Goal: Information Seeking & Learning: Learn about a topic

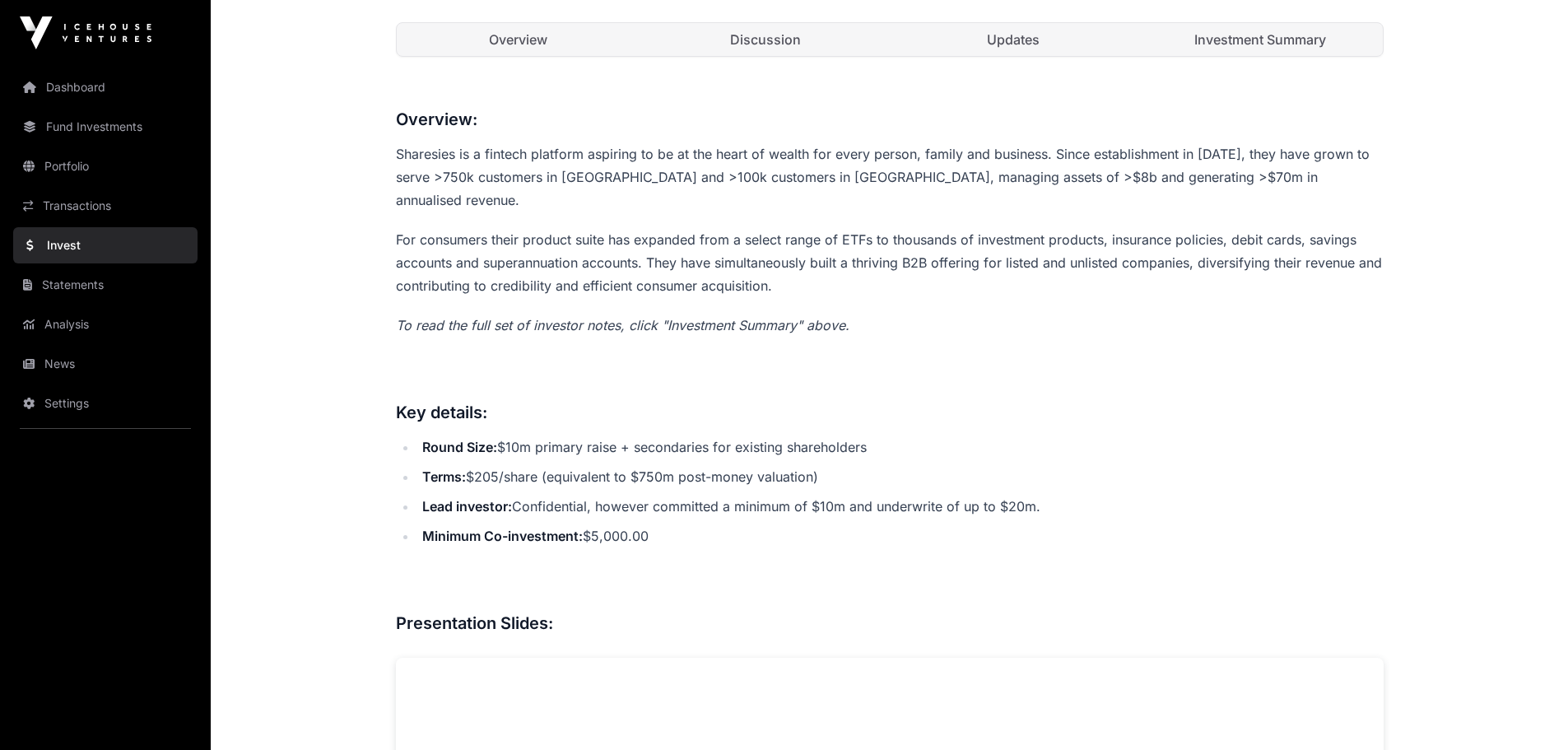
scroll to position [576, 0]
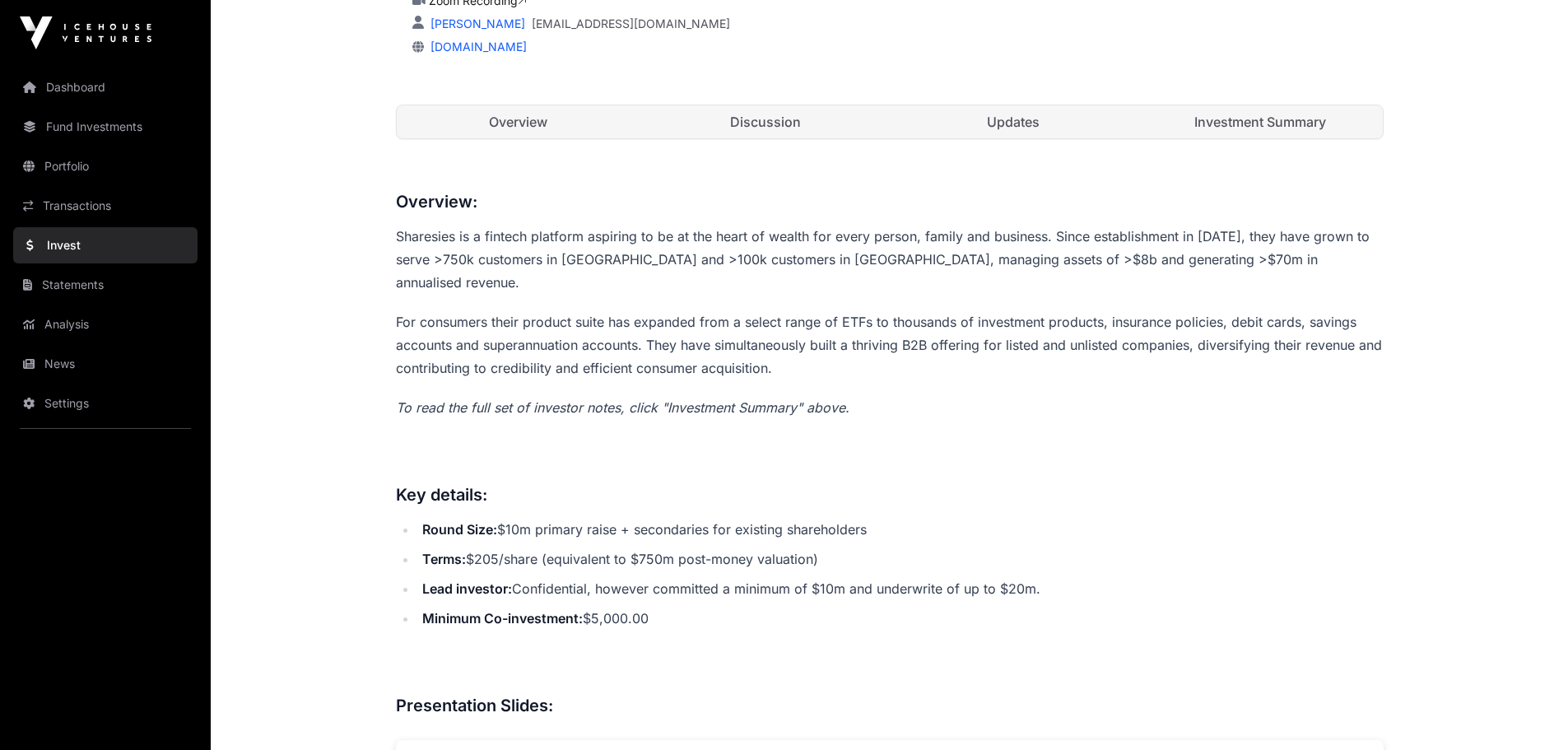
click at [1300, 120] on link "Investment Summary" at bounding box center [1260, 122] width 244 height 33
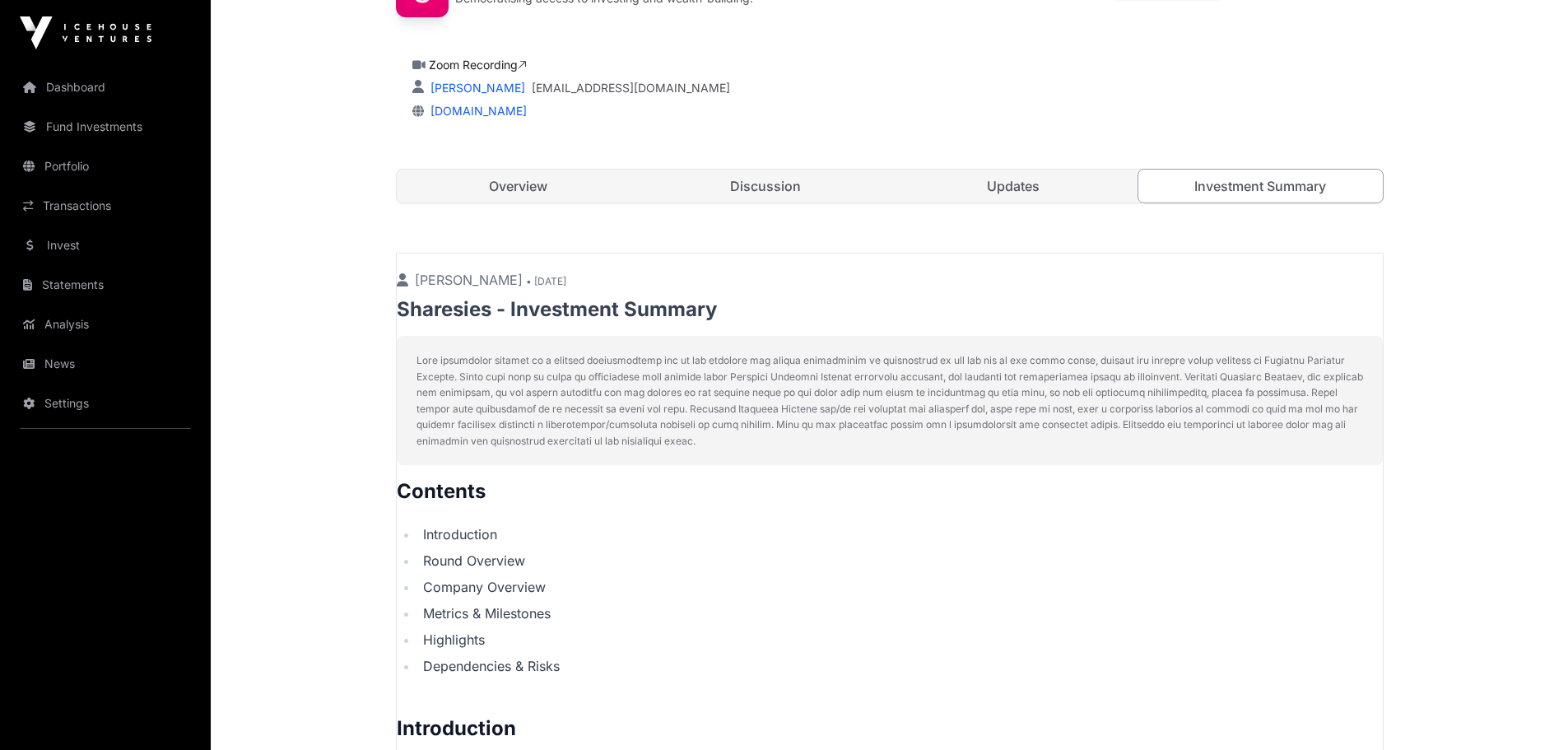
scroll to position [446, 0]
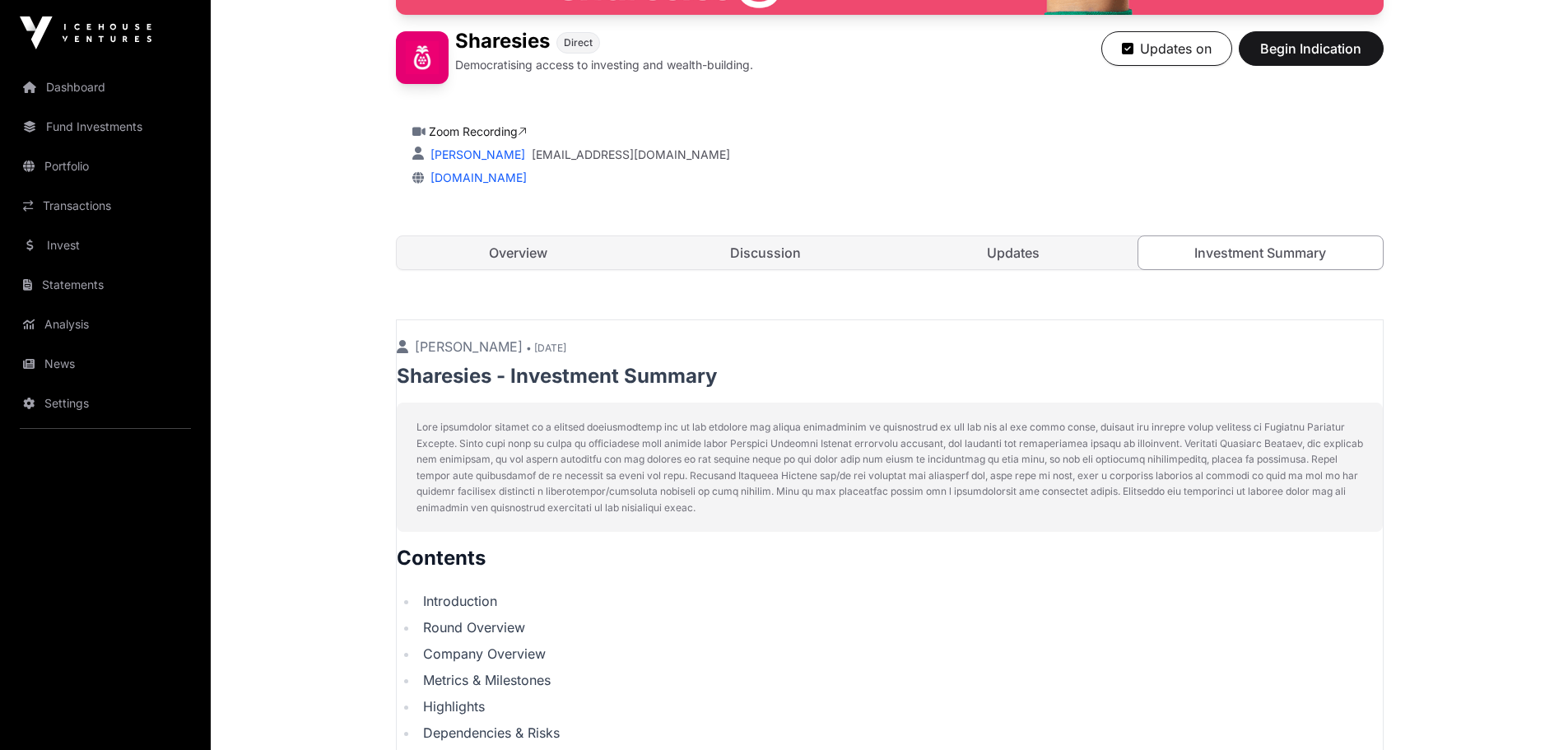
click at [777, 250] on link "Discussion" at bounding box center [766, 252] width 244 height 33
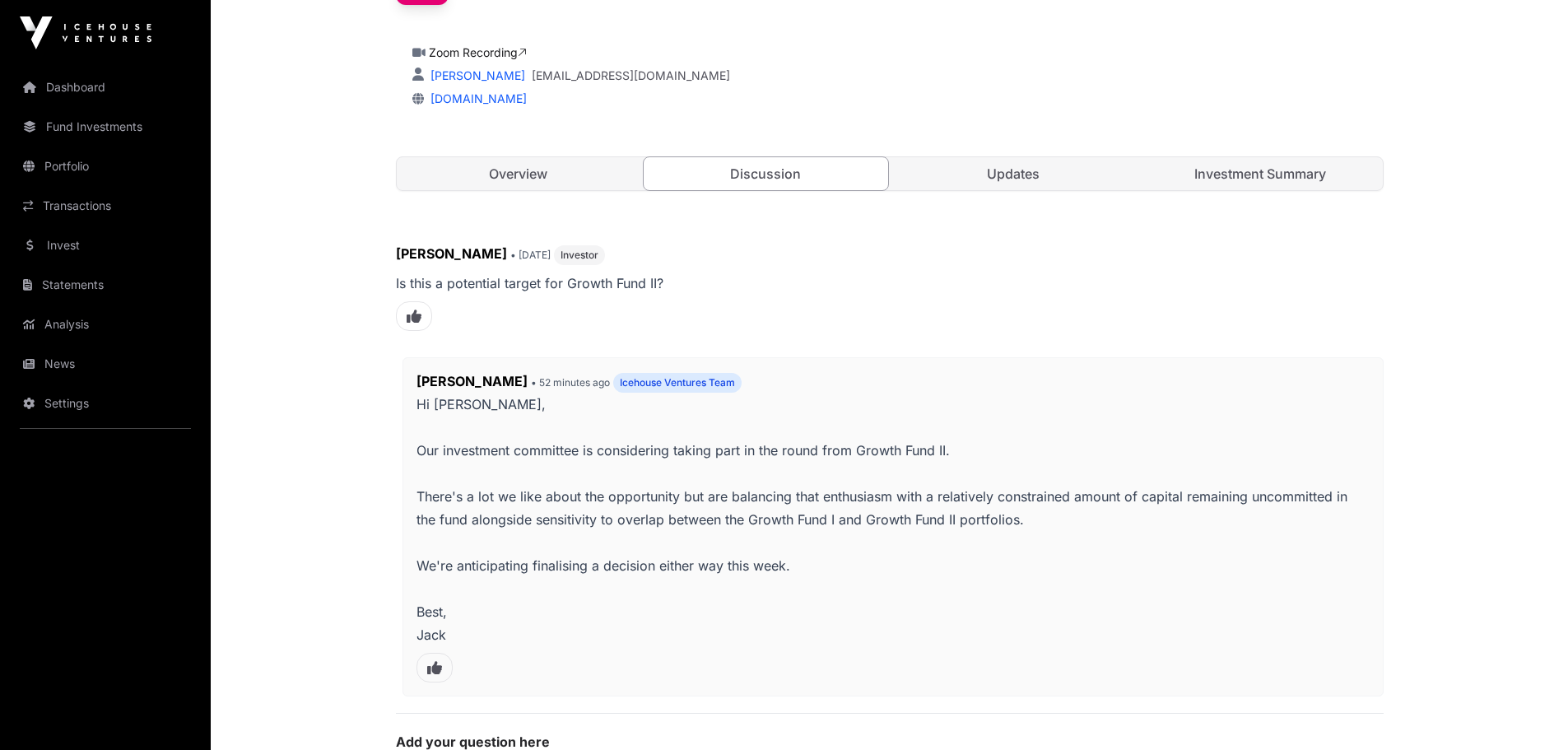
scroll to position [528, 0]
click at [1010, 167] on link "Updates" at bounding box center [1013, 170] width 244 height 33
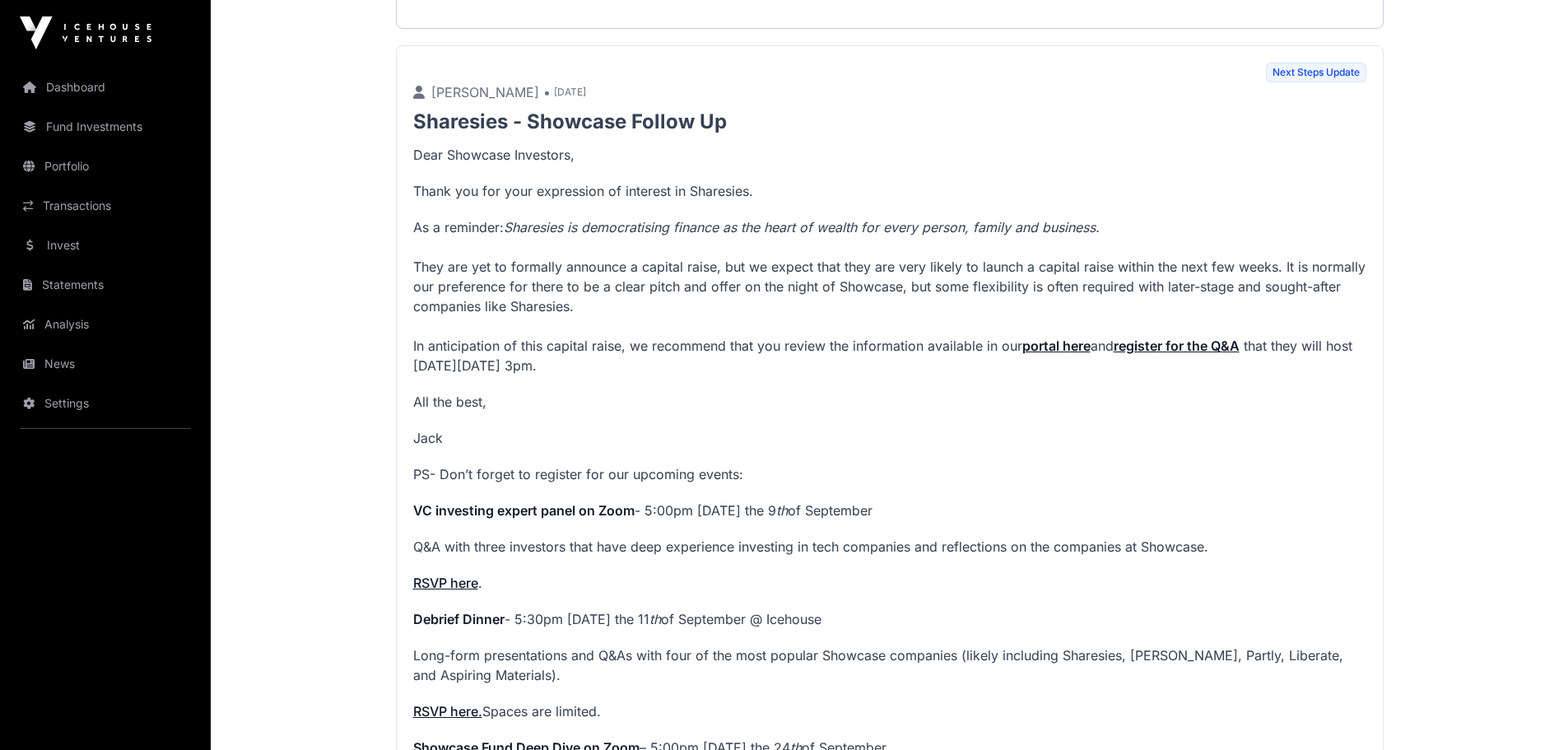
scroll to position [1599, 0]
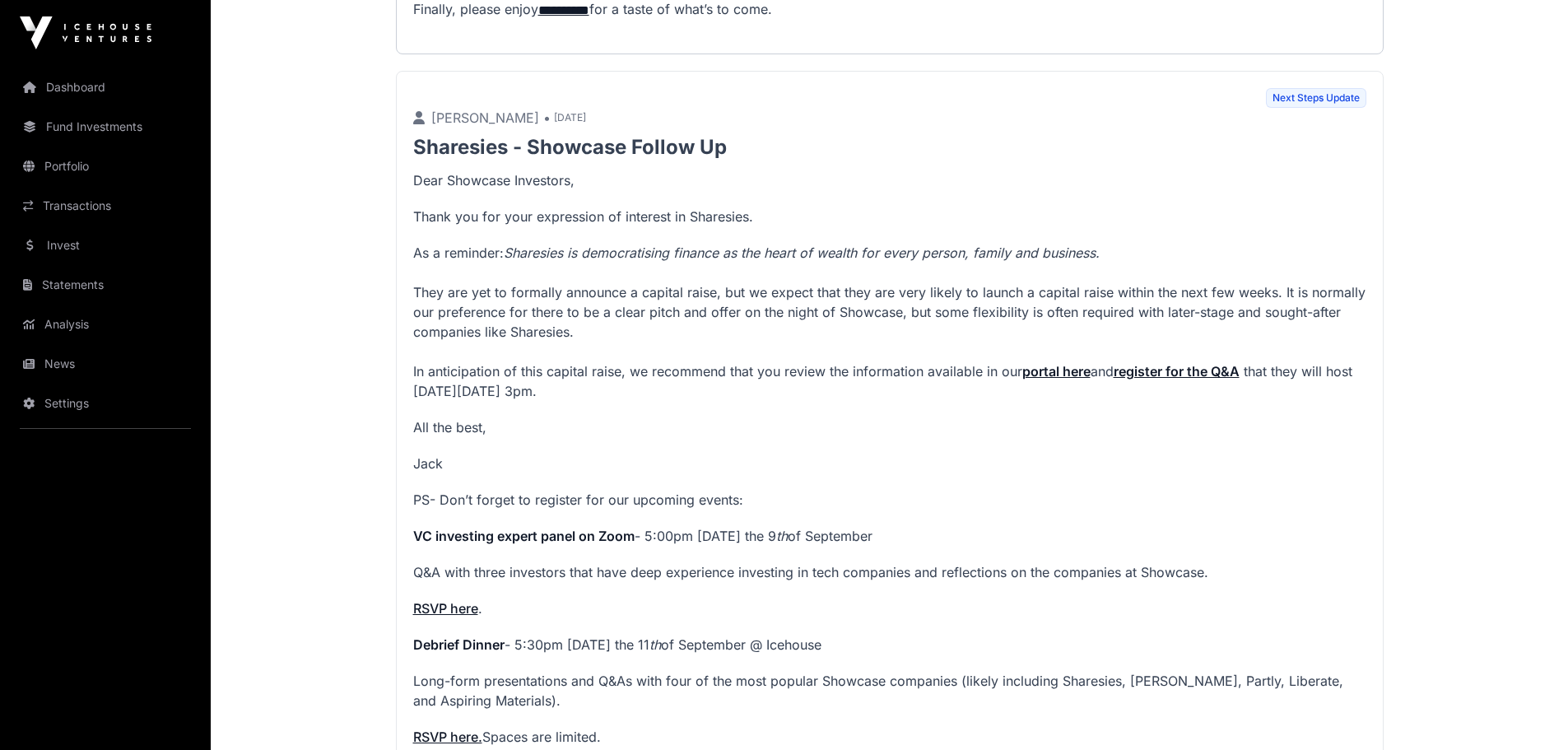
click at [1052, 380] on strong "portal here" at bounding box center [1056, 371] width 68 height 16
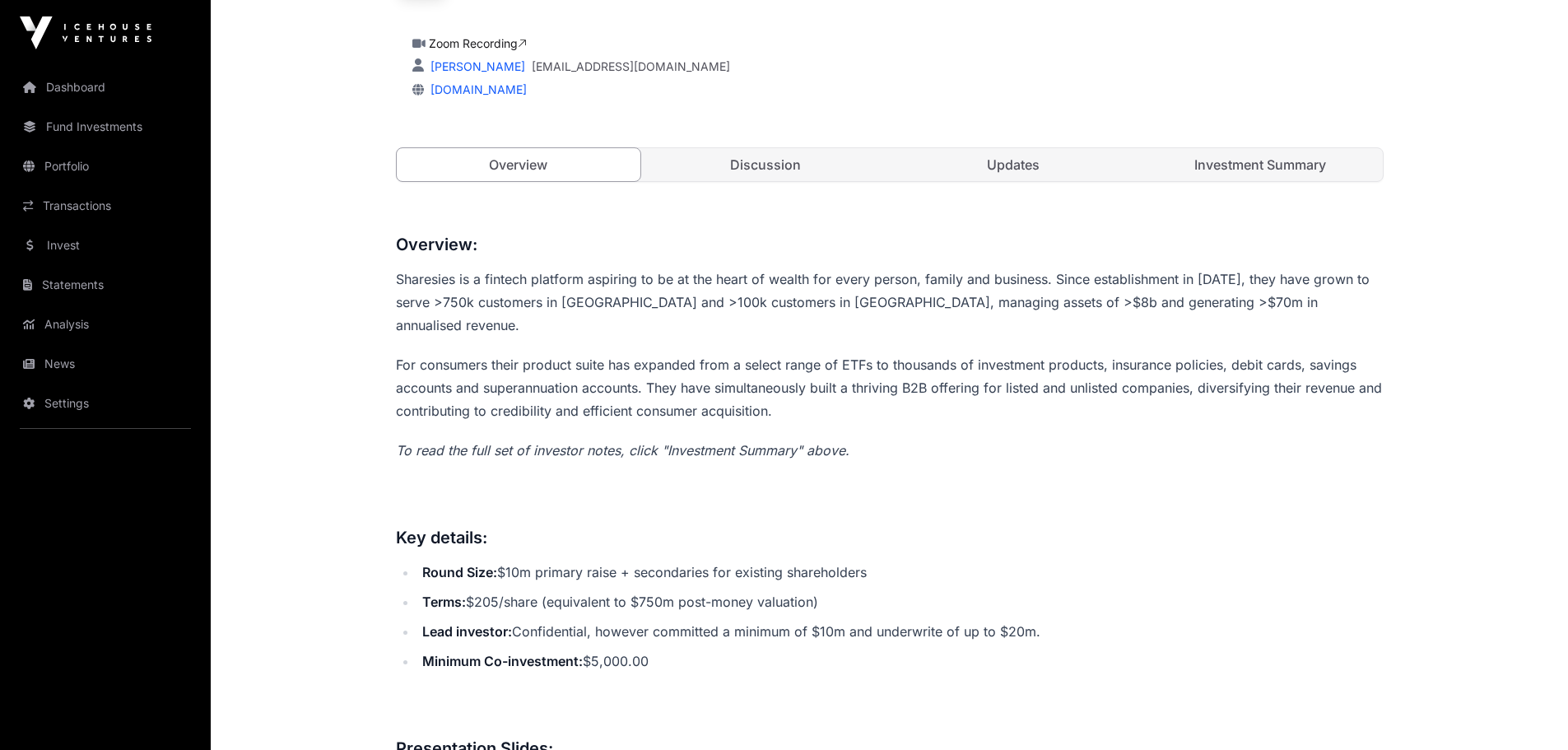
scroll to position [514, 0]
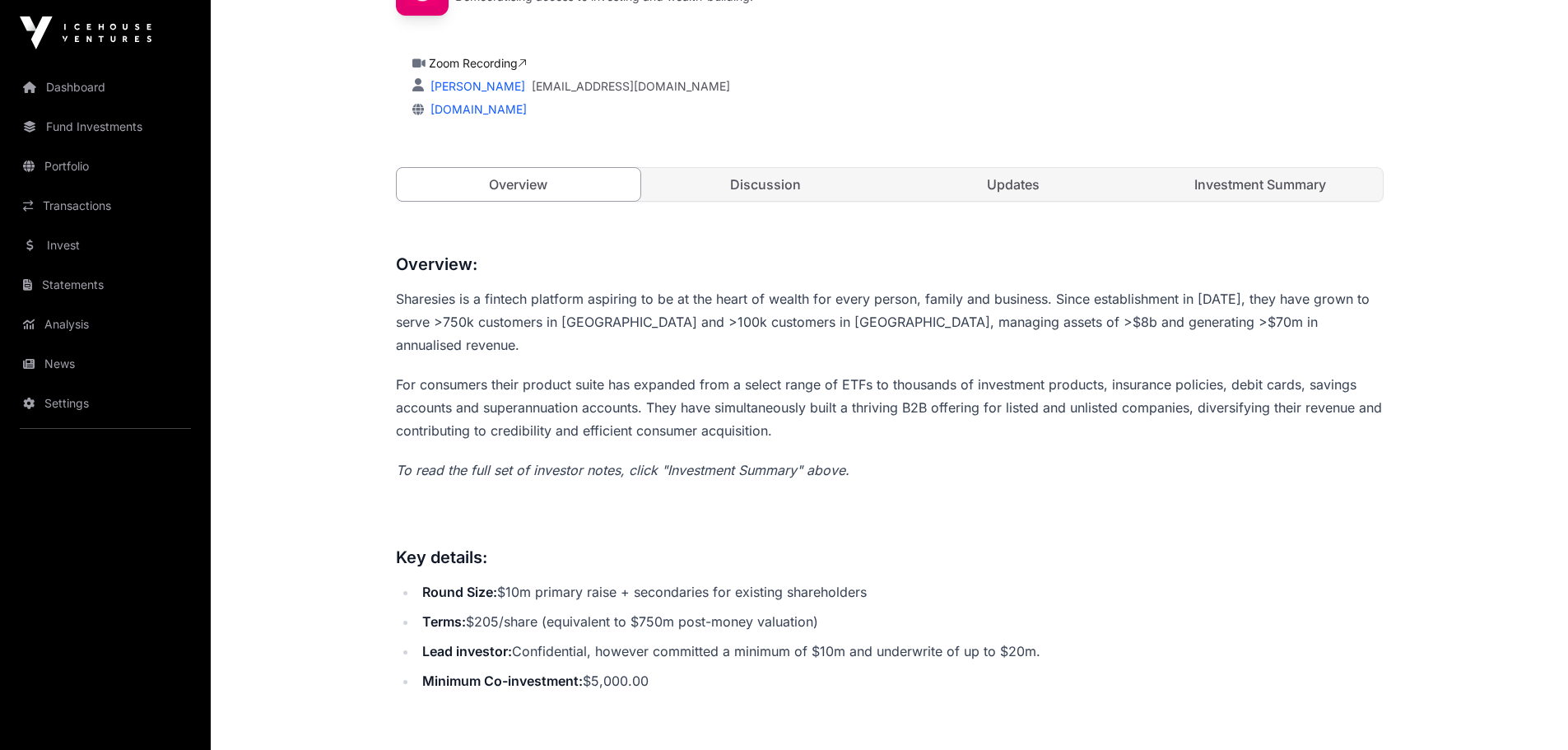
click at [1116, 670] on li "Minimum Co-investment: $5,000.00" at bounding box center [901, 681] width 967 height 23
